Goal: Task Accomplishment & Management: Use online tool/utility

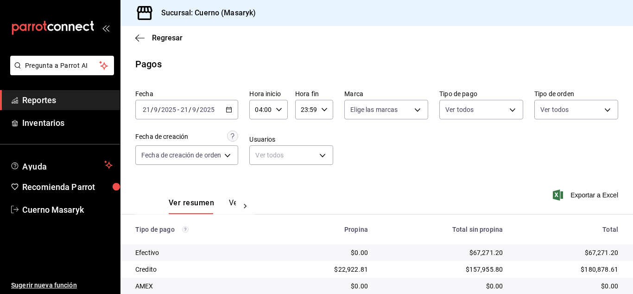
scroll to position [133, 0]
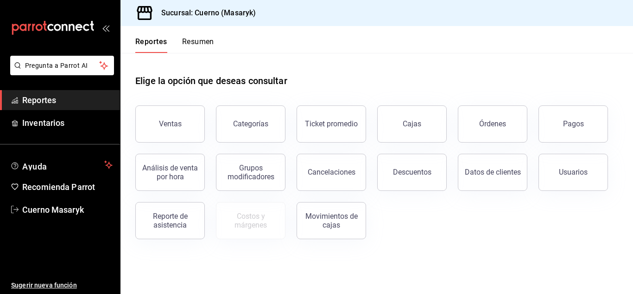
drag, startPoint x: 586, startPoint y: 129, endPoint x: 565, endPoint y: 141, distance: 24.1
click at [585, 129] on button "Pagos" at bounding box center [574, 123] width 70 height 37
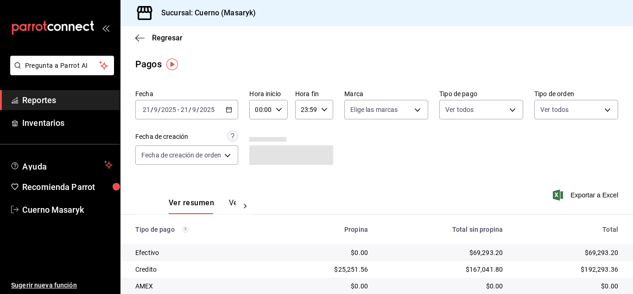
click at [278, 107] on icon "button" at bounding box center [279, 109] width 6 height 6
click at [264, 172] on button "04" at bounding box center [260, 175] width 15 height 19
type input "04:00"
click at [407, 144] on div at bounding box center [316, 147] width 633 height 294
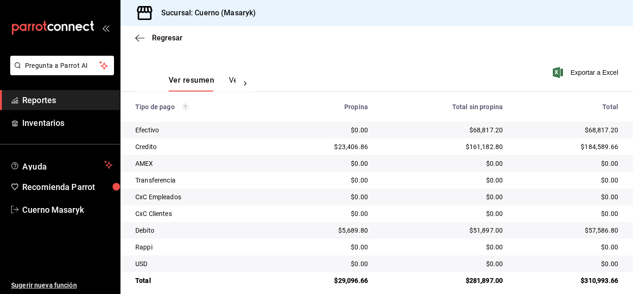
scroll to position [133, 0]
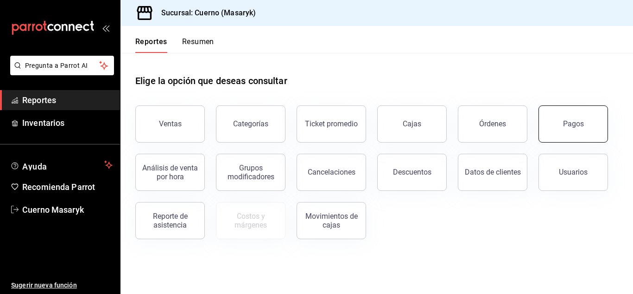
click at [562, 135] on button "Pagos" at bounding box center [574, 123] width 70 height 37
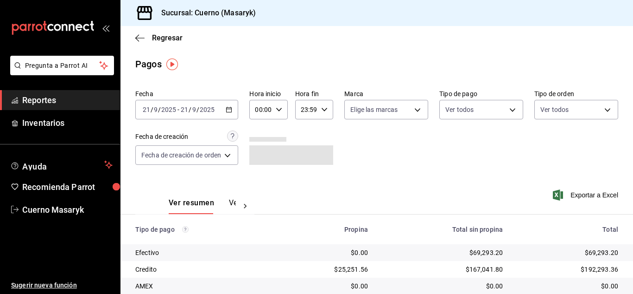
click at [284, 108] on div "00:00 Hora inicio" at bounding box center [268, 109] width 38 height 19
click at [262, 178] on span "04" at bounding box center [260, 175] width 4 height 7
type input "04:00"
click at [323, 107] on div at bounding box center [316, 147] width 633 height 294
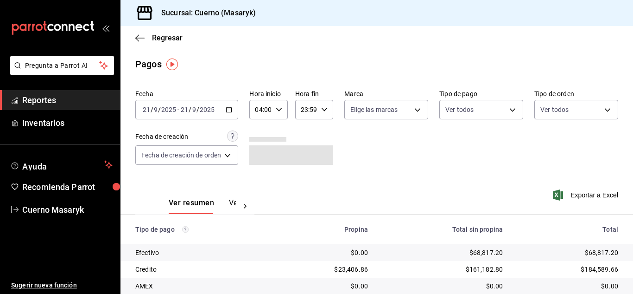
click at [324, 107] on icon "button" at bounding box center [324, 109] width 6 height 6
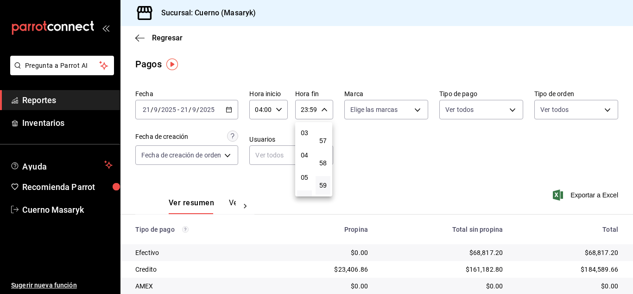
scroll to position [89, 0]
click at [304, 158] on span "05" at bounding box center [305, 155] width 4 height 7
type input "05:59"
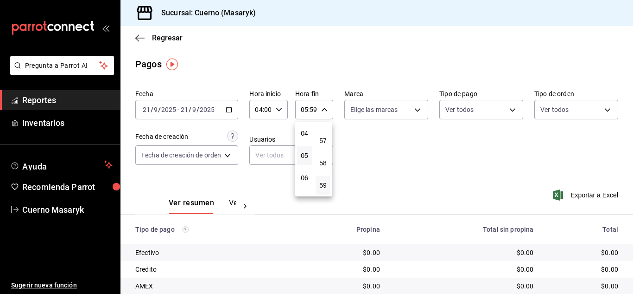
click at [230, 108] on div at bounding box center [316, 147] width 633 height 294
click at [230, 108] on \(Stroke\) "button" at bounding box center [229, 109] width 6 height 5
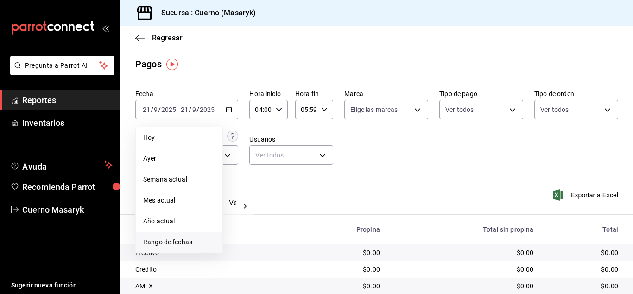
click at [175, 238] on span "Rango de fechas" at bounding box center [179, 242] width 72 height 10
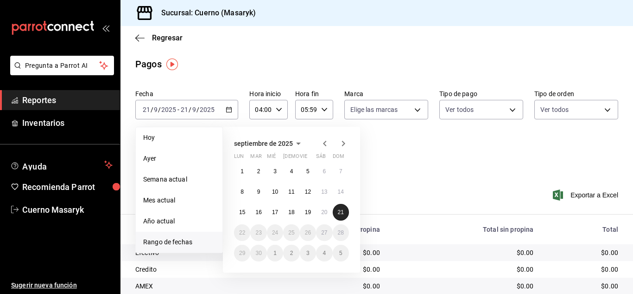
click at [337, 211] on button "21" at bounding box center [341, 212] width 16 height 17
click at [344, 209] on abbr "21" at bounding box center [341, 212] width 6 height 6
type input "00:00"
type input "23:59"
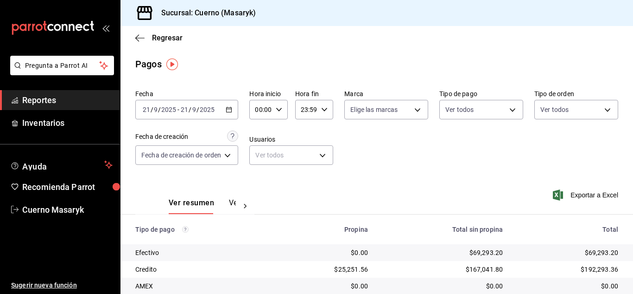
click at [459, 163] on div "Fecha [DATE] [DATE] - [DATE] [DATE] Hora inicio 00:00 Hora inicio Hora fin 23:5…" at bounding box center [376, 131] width 483 height 90
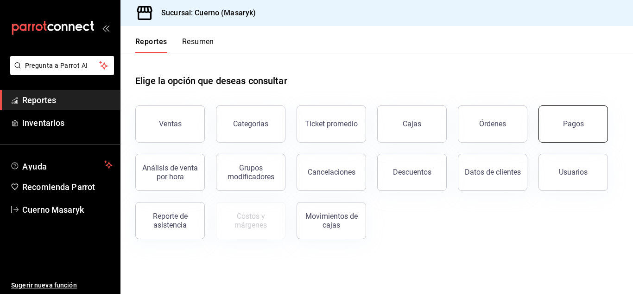
click at [586, 132] on button "Pagos" at bounding box center [574, 123] width 70 height 37
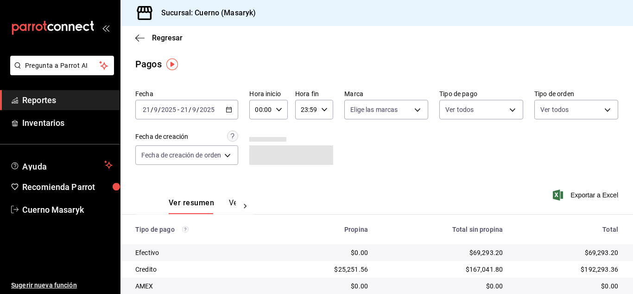
click at [281, 108] on icon "button" at bounding box center [279, 109] width 6 height 6
click at [262, 134] on button "04" at bounding box center [260, 129] width 15 height 19
type input "04:00"
click at [457, 184] on div at bounding box center [316, 147] width 633 height 294
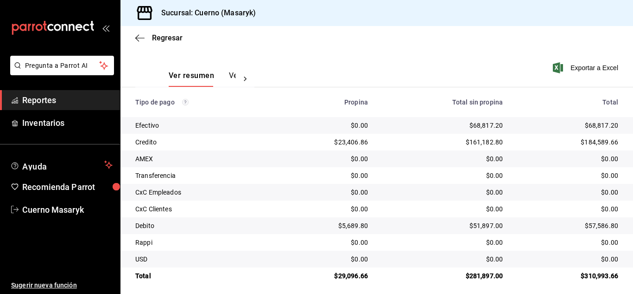
scroll to position [133, 0]
